Goal: Information Seeking & Learning: Learn about a topic

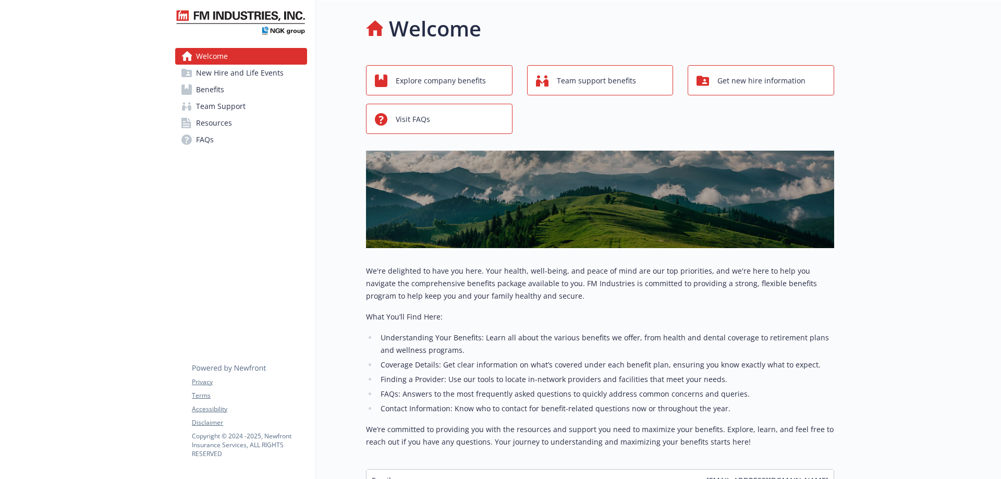
click at [238, 87] on link "Benefits" at bounding box center [241, 89] width 132 height 17
